Goal: Transaction & Acquisition: Purchase product/service

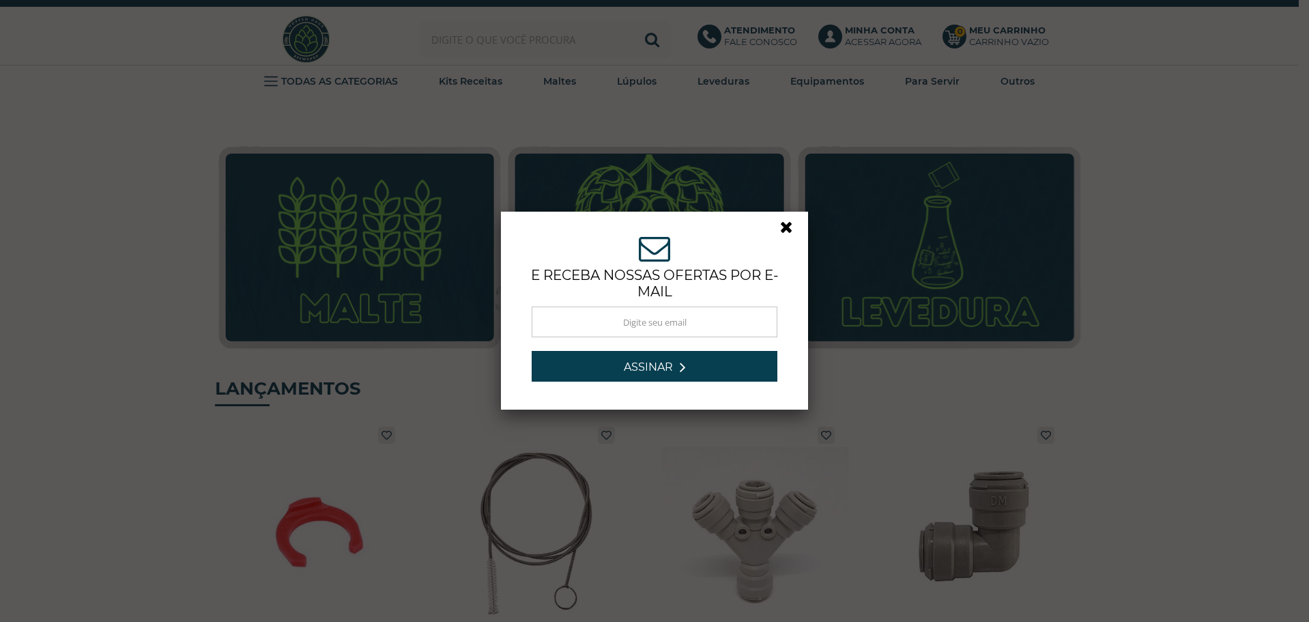
click at [787, 231] on link at bounding box center [792, 230] width 25 height 25
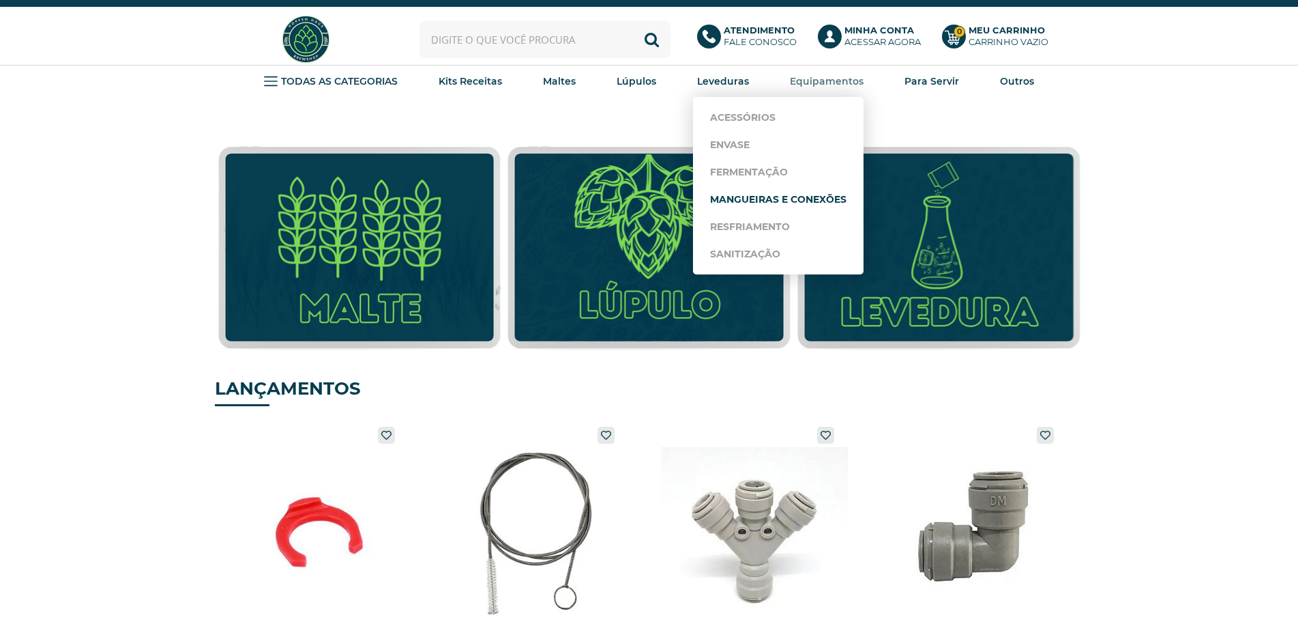
click at [811, 199] on link "Mangueiras e Conexões" at bounding box center [778, 199] width 136 height 27
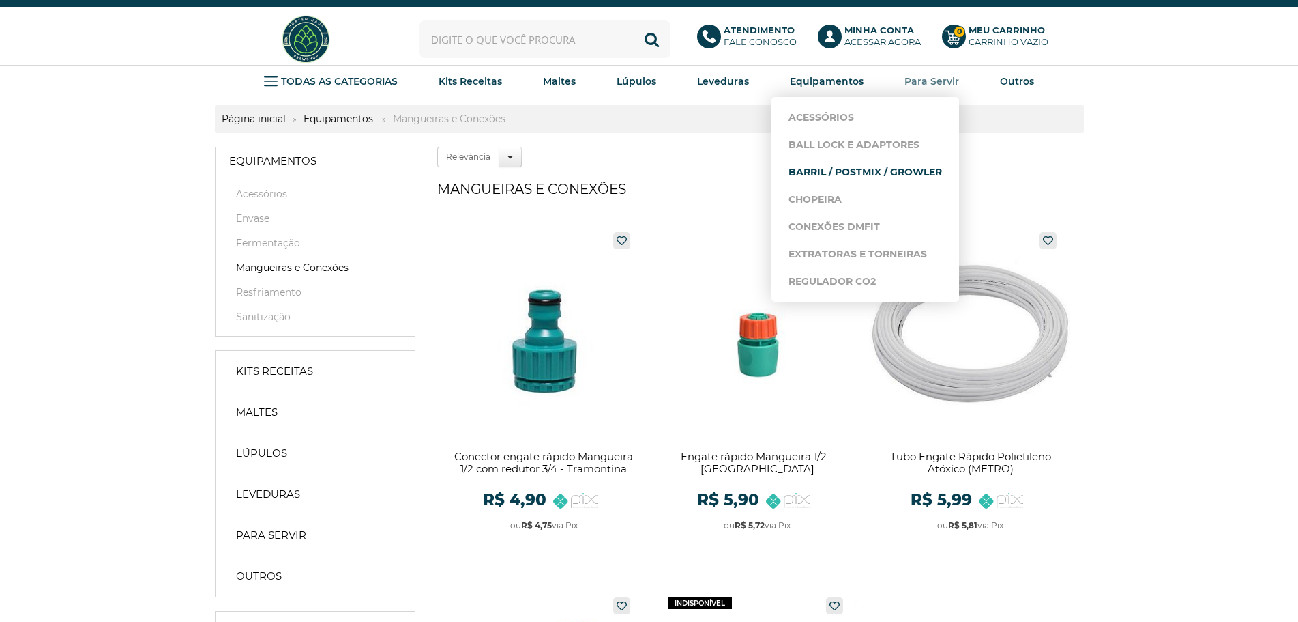
click at [832, 170] on link "Barril / PostMix / Growler" at bounding box center [866, 171] width 154 height 27
